Goal: Navigation & Orientation: Find specific page/section

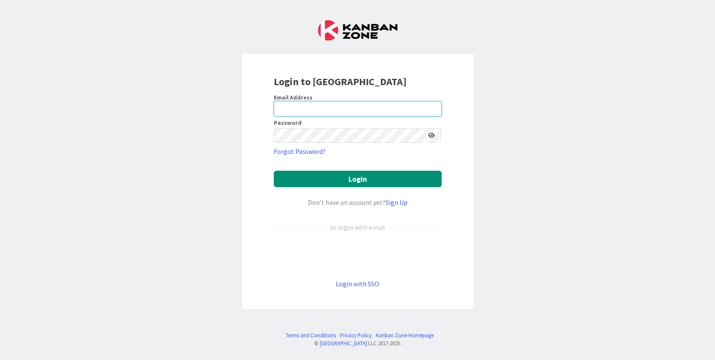
click at [317, 102] on input "email" at bounding box center [358, 108] width 168 height 15
type input "[EMAIL_ADDRESS][DOMAIN_NAME]"
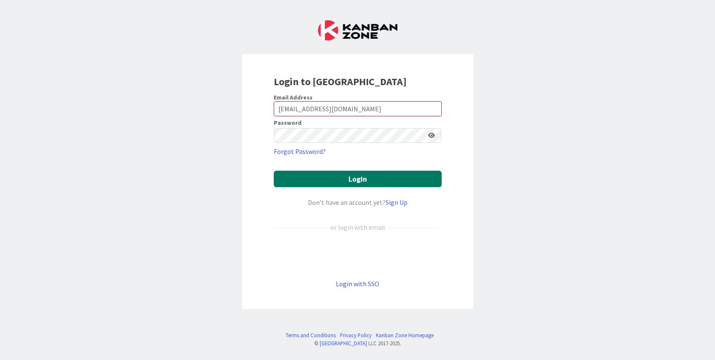
click at [375, 179] on button "Login" at bounding box center [358, 179] width 168 height 16
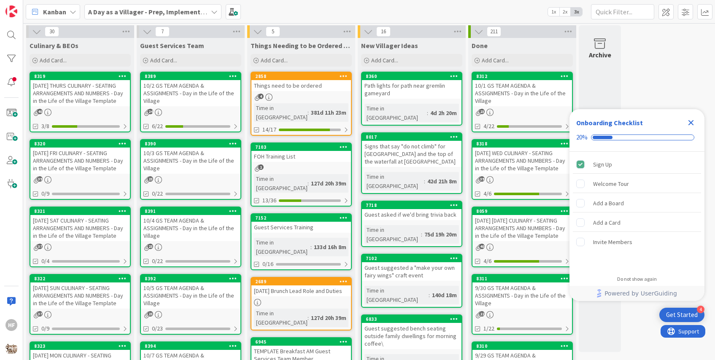
click at [82, 164] on div "[DATE] FRI CULINARY - SEATING ARRANGEMENTS AND NUMBERS - Day in the Life of the…" at bounding box center [80, 161] width 100 height 26
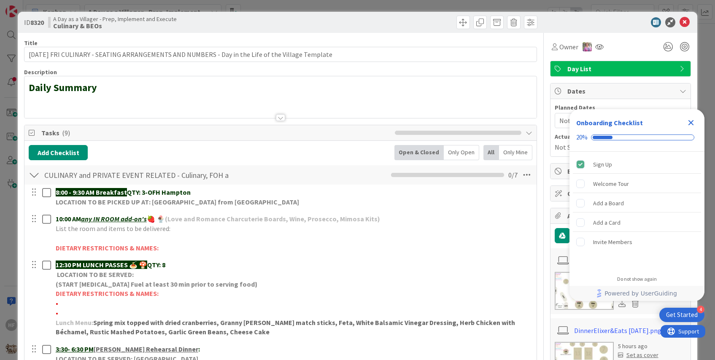
click at [692, 119] on icon "Close Checklist" at bounding box center [691, 123] width 10 height 10
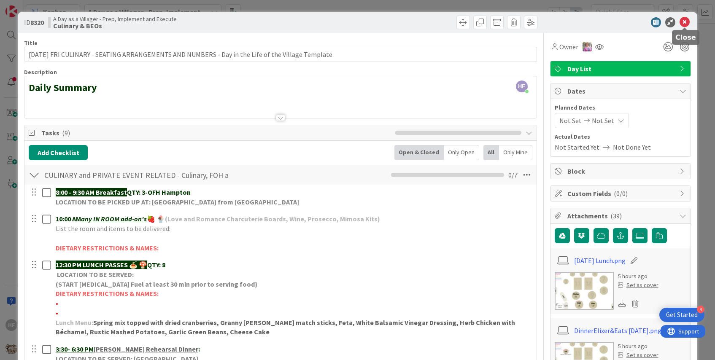
click at [687, 24] on icon at bounding box center [685, 22] width 10 height 10
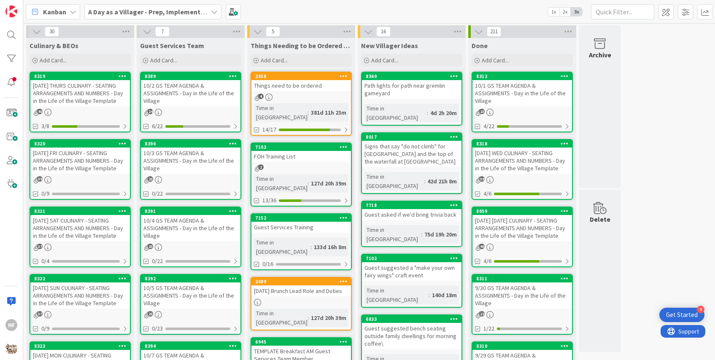
click at [76, 228] on div "[DATE] SAT CULINARY - SEATING ARRANGEMENTS AND NUMBERS - Day in the Life of the…" at bounding box center [80, 228] width 100 height 26
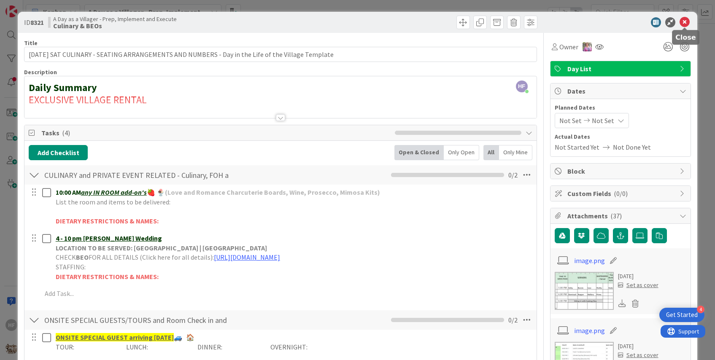
click at [687, 23] on icon at bounding box center [685, 22] width 10 height 10
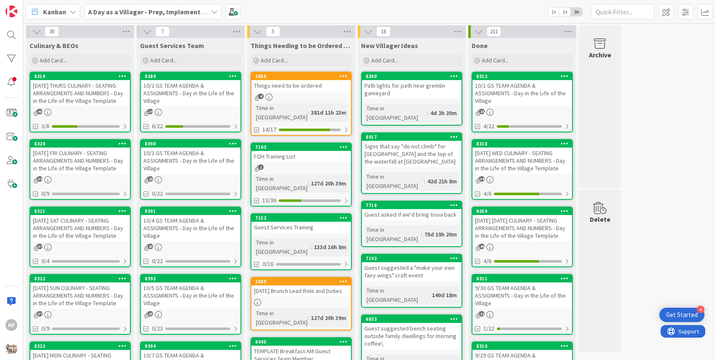
click at [74, 290] on div "[DATE] SUN CULINARY - SEATING ARRANGEMENTS AND NUMBERS - Day in the Life of the…" at bounding box center [80, 296] width 100 height 26
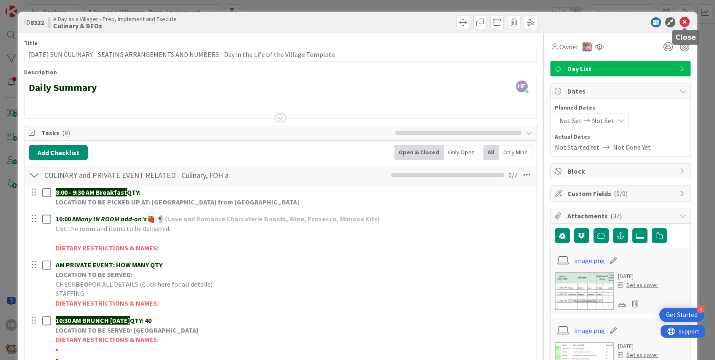
click at [686, 23] on icon at bounding box center [685, 22] width 10 height 10
